Goal: Task Accomplishment & Management: Manage account settings

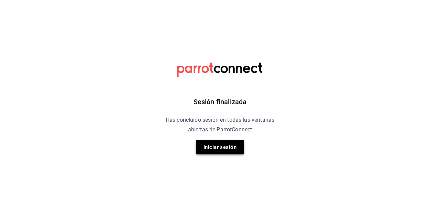
click at [224, 150] on button "Iniciar sesión" at bounding box center [220, 147] width 48 height 14
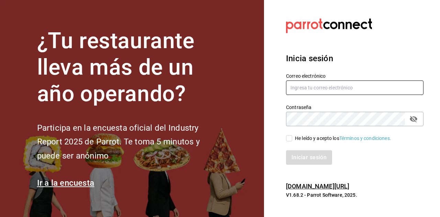
click at [327, 89] on input "text" at bounding box center [355, 88] width 138 height 14
type input "ramiroperazab@hotmail.com"
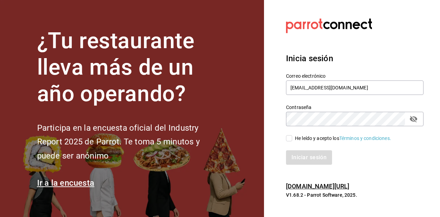
click at [292, 138] on input "He leído y acepto los Términos y condiciones." at bounding box center [289, 138] width 6 height 6
checkbox input "true"
click at [298, 161] on button "Iniciar sesión" at bounding box center [309, 157] width 47 height 14
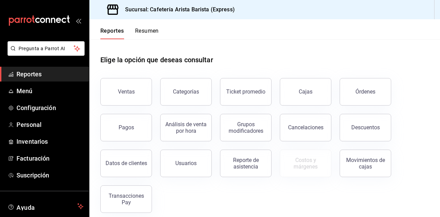
drag, startPoint x: 151, startPoint y: 24, endPoint x: 147, endPoint y: 33, distance: 9.5
click at [147, 33] on div "Reportes Resumen" at bounding box center [124, 29] width 70 height 20
click at [147, 33] on button "Resumen" at bounding box center [147, 34] width 24 height 12
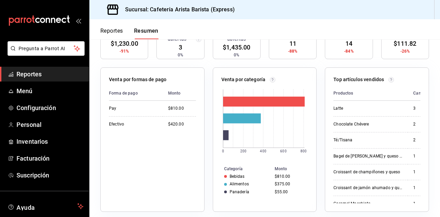
scroll to position [107, 0]
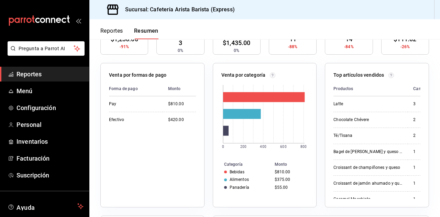
click at [41, 76] on span "Reportes" at bounding box center [50, 74] width 67 height 9
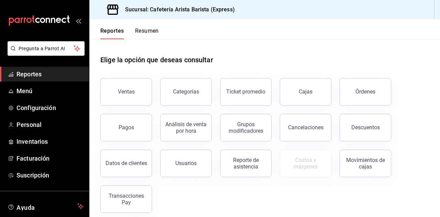
click at [143, 28] on button "Resumen" at bounding box center [147, 34] width 24 height 12
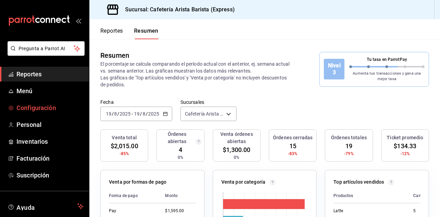
click at [55, 110] on span "Configuración" at bounding box center [50, 107] width 67 height 9
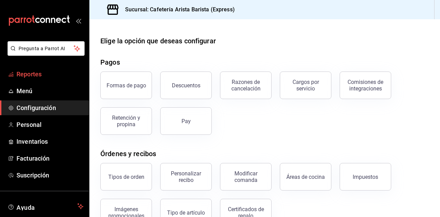
click at [35, 78] on span "Reportes" at bounding box center [50, 74] width 67 height 9
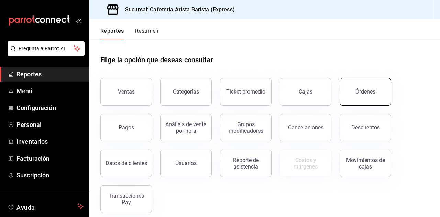
click at [347, 93] on button "Órdenes" at bounding box center [366, 92] width 52 height 28
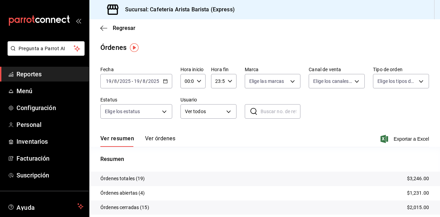
click at [158, 140] on button "Ver órdenes" at bounding box center [160, 141] width 30 height 12
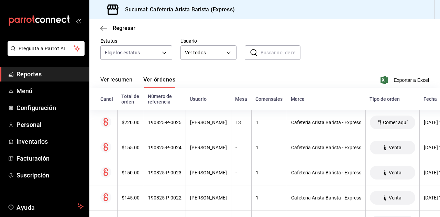
scroll to position [71, 0]
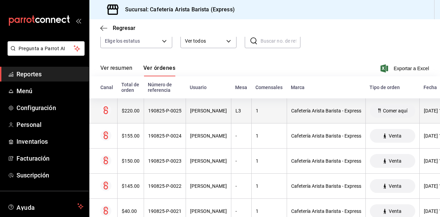
click at [166, 119] on th "190825-P-0025" at bounding box center [165, 110] width 42 height 25
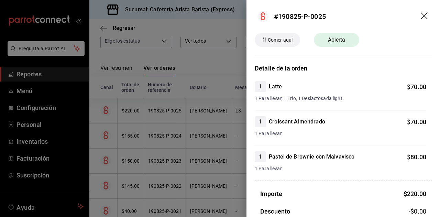
click at [166, 119] on div at bounding box center [220, 108] width 440 height 217
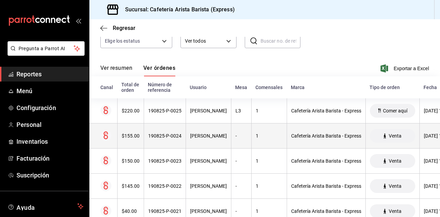
click at [155, 133] on div "190825-P-0024" at bounding box center [164, 136] width 33 height 6
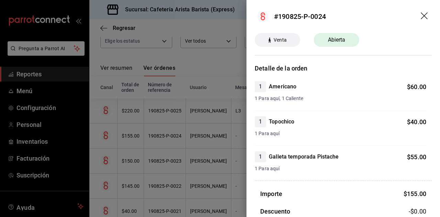
click at [155, 133] on div at bounding box center [220, 108] width 440 height 217
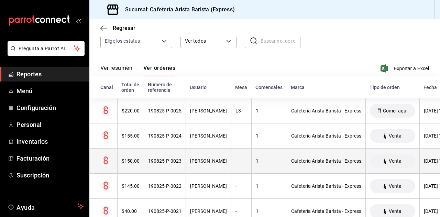
click at [154, 160] on div "190825-P-0023" at bounding box center [164, 161] width 33 height 6
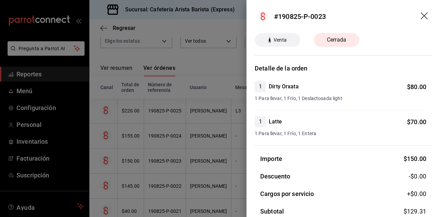
click at [154, 160] on div at bounding box center [220, 108] width 440 height 217
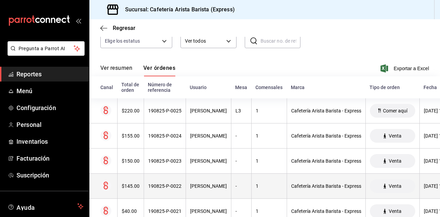
click at [159, 177] on th "190825-P-0022" at bounding box center [165, 186] width 42 height 25
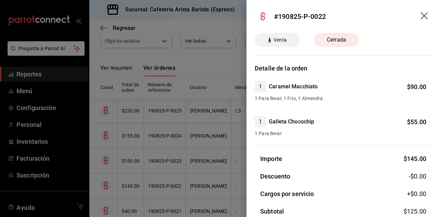
click at [159, 177] on div at bounding box center [220, 108] width 440 height 217
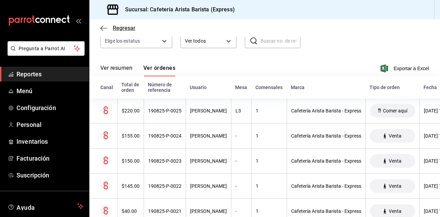
click at [117, 26] on span "Regresar" at bounding box center [124, 28] width 23 height 7
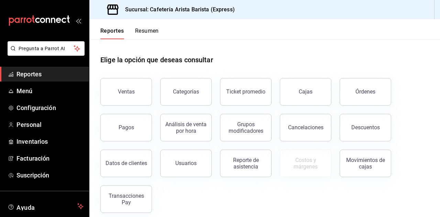
click at [159, 32] on button "Resumen" at bounding box center [147, 34] width 24 height 12
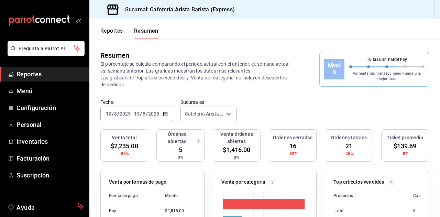
click at [150, 37] on button "Resumen" at bounding box center [146, 34] width 24 height 12
click at [117, 34] on button "Reportes" at bounding box center [111, 34] width 23 height 12
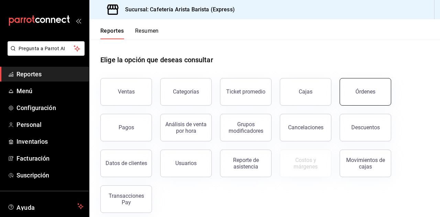
click at [343, 88] on button "Órdenes" at bounding box center [366, 92] width 52 height 28
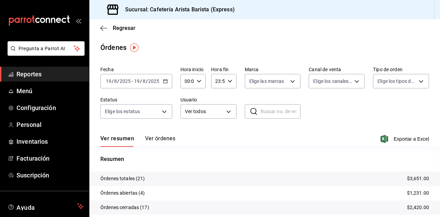
click at [170, 141] on button "Ver órdenes" at bounding box center [160, 141] width 30 height 12
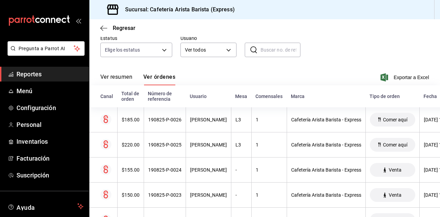
scroll to position [62, 0]
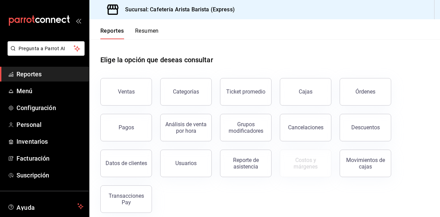
click at [148, 32] on button "Resumen" at bounding box center [147, 34] width 24 height 12
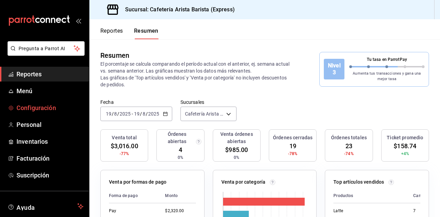
click at [73, 105] on span "Configuración" at bounding box center [50, 107] width 67 height 9
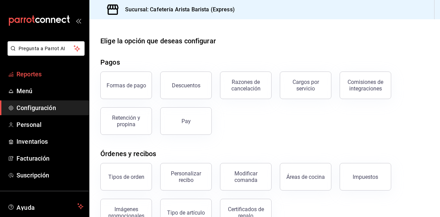
click at [53, 76] on span "Reportes" at bounding box center [50, 74] width 67 height 9
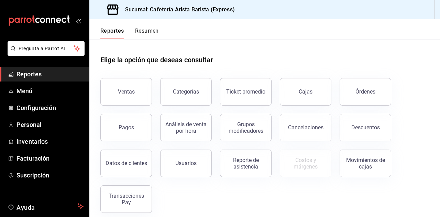
click at [150, 29] on button "Resumen" at bounding box center [147, 34] width 24 height 12
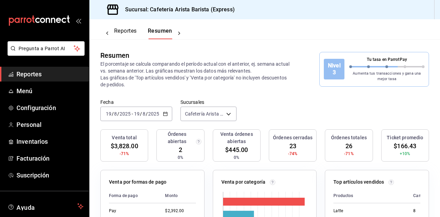
click at [121, 29] on button "Reportes" at bounding box center [125, 34] width 23 height 12
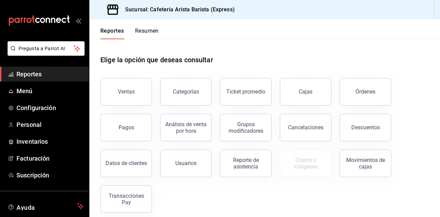
click at [147, 28] on button "Resumen" at bounding box center [147, 34] width 24 height 12
